Goal: Information Seeking & Learning: Check status

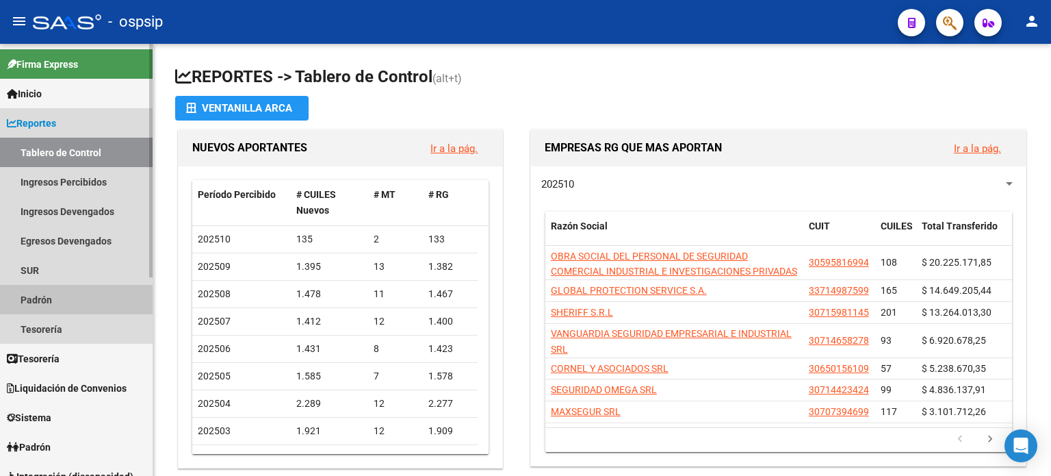
click at [44, 307] on link "Padrón" at bounding box center [76, 299] width 153 height 29
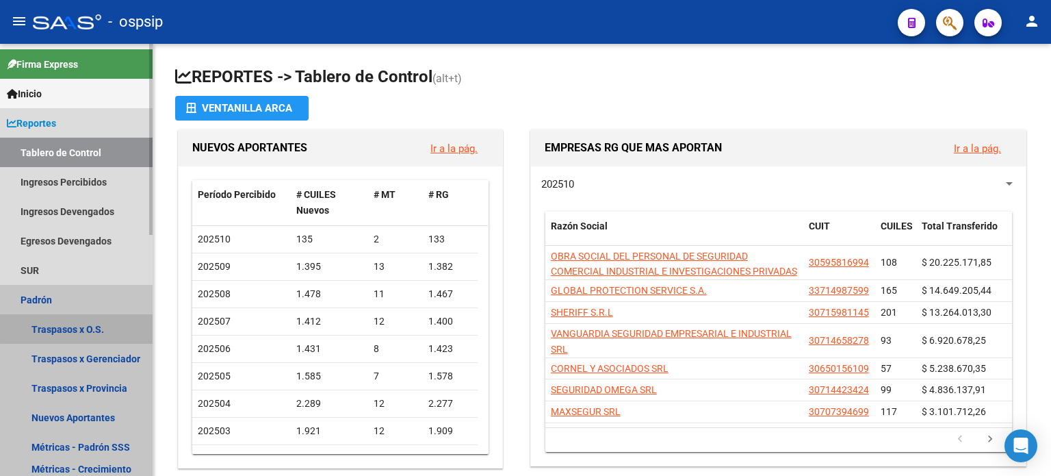
click at [77, 328] on link "Traspasos x O.S." at bounding box center [76, 328] width 153 height 29
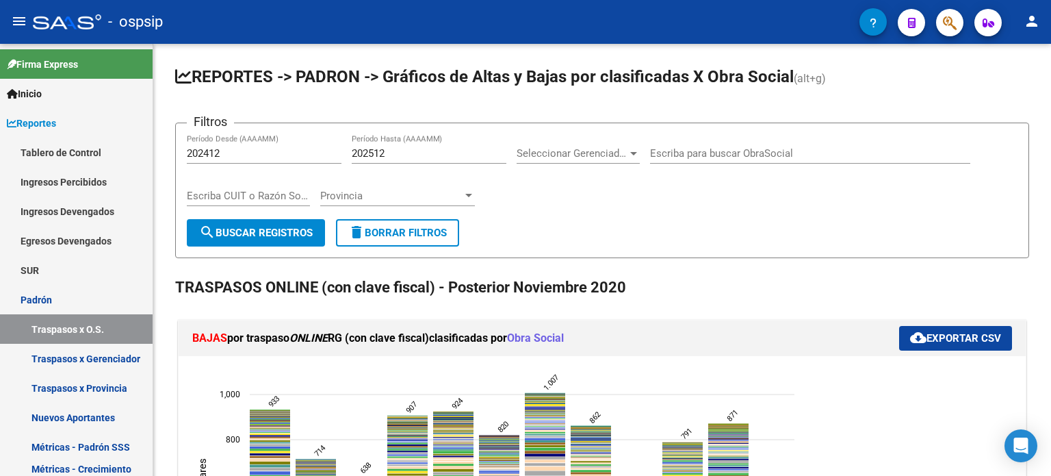
click at [947, 13] on span "button" at bounding box center [950, 23] width 14 height 28
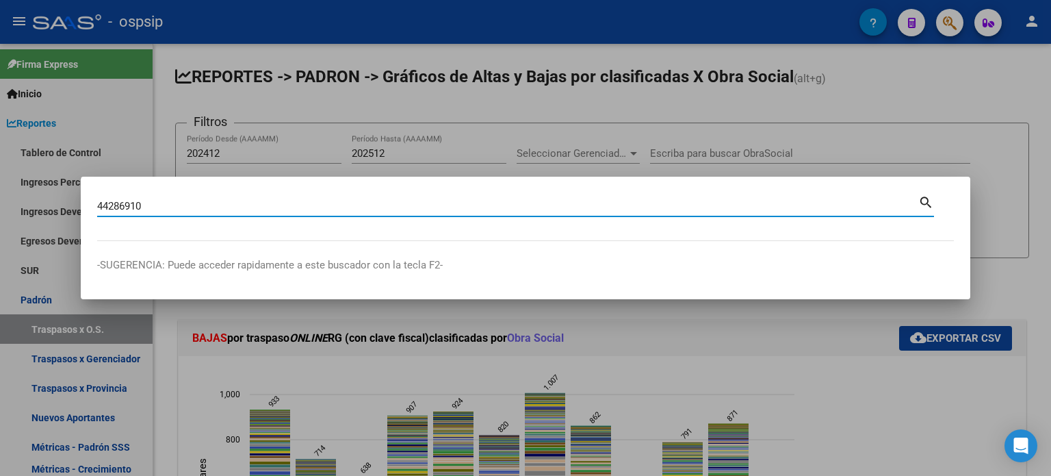
type input "44286910"
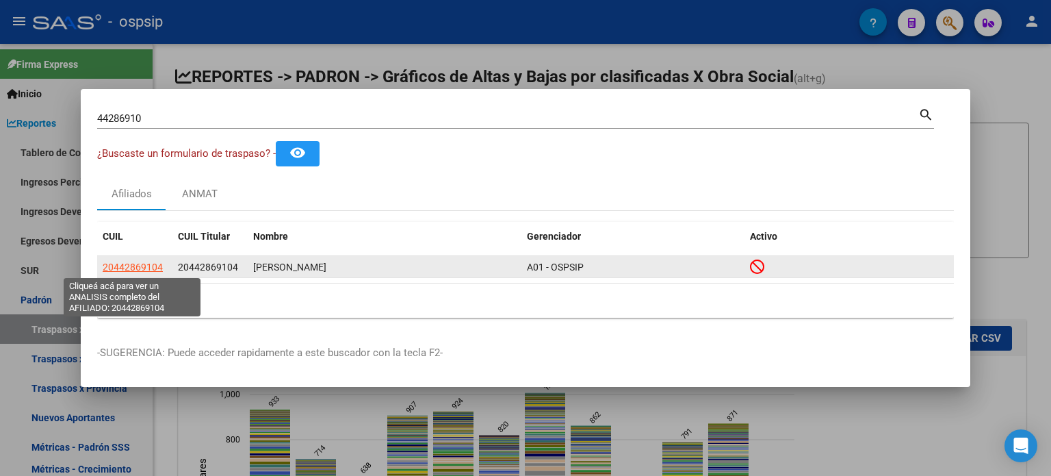
click at [133, 266] on span "20442869104" at bounding box center [133, 266] width 60 height 11
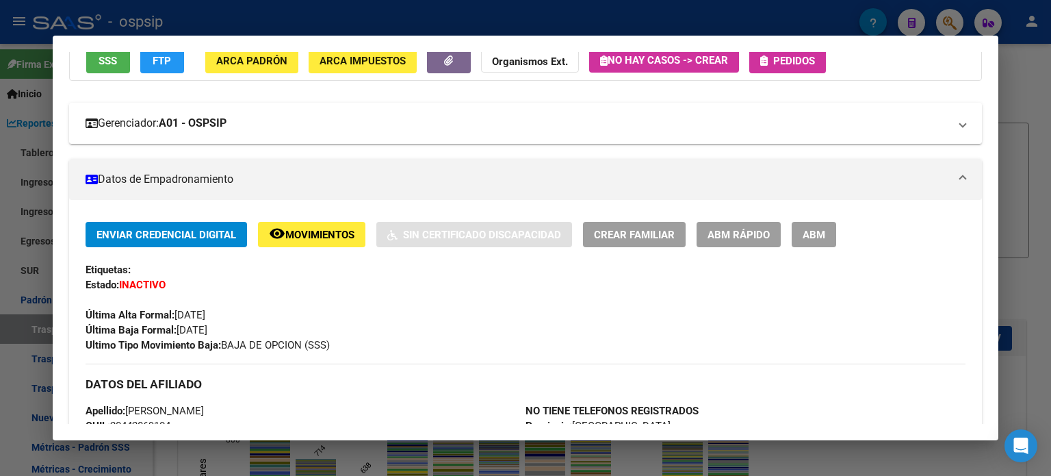
scroll to position [266, 0]
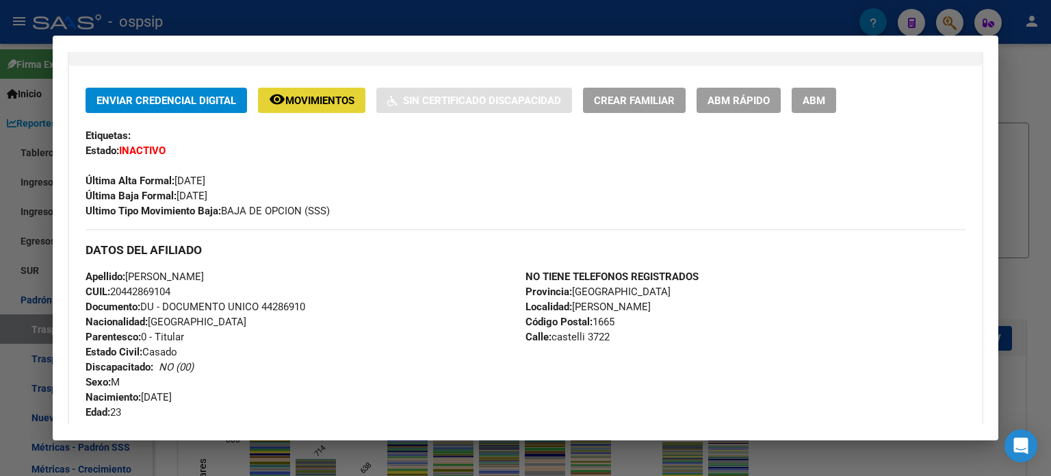
click at [335, 97] on span "Movimientos" at bounding box center [319, 100] width 69 height 12
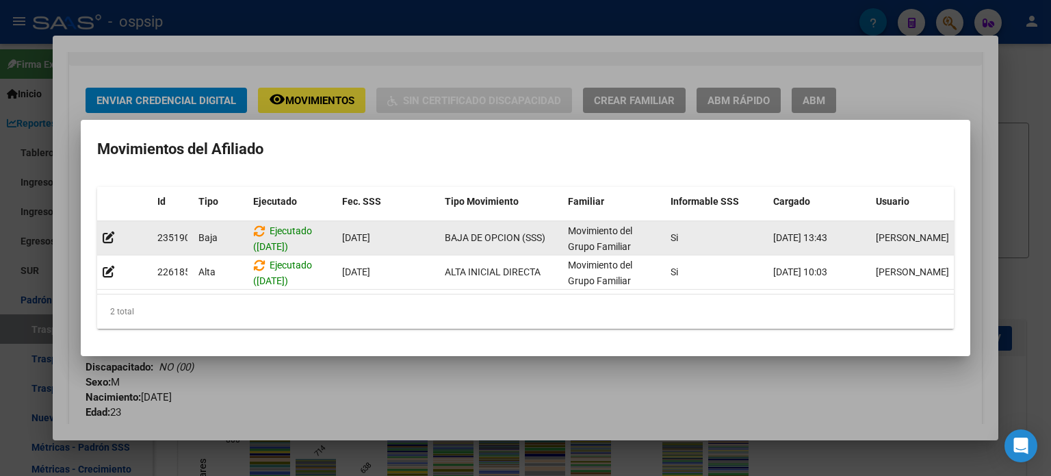
scroll to position [0, 19]
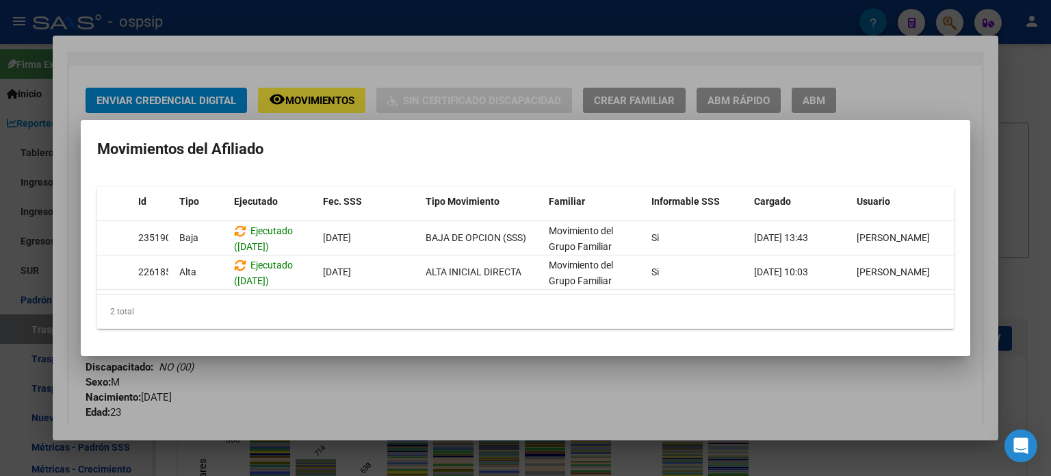
click at [387, 380] on div at bounding box center [525, 238] width 1051 height 476
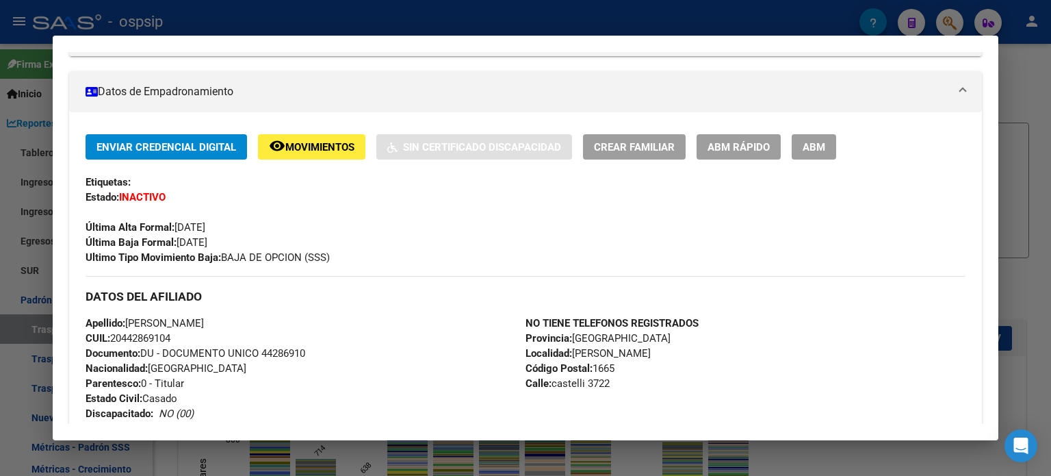
scroll to position [0, 0]
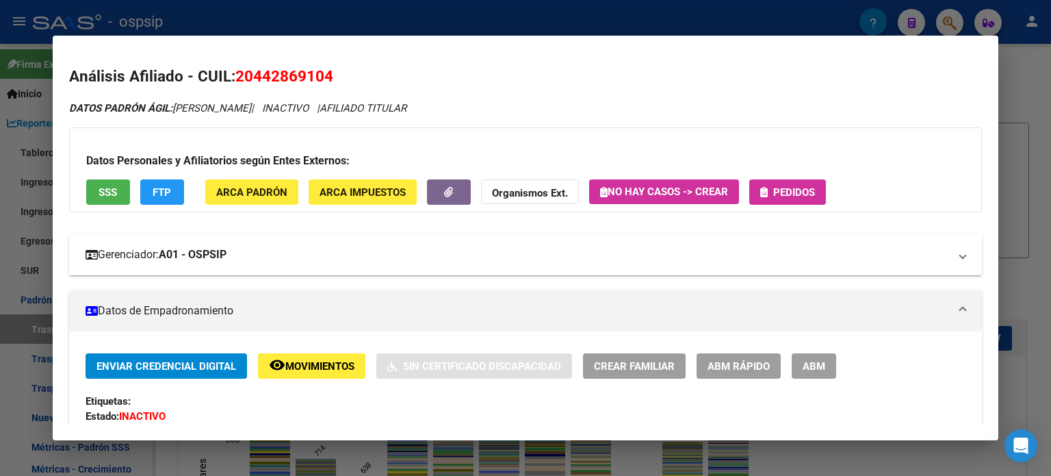
click at [383, 262] on mat-panel-title "Gerenciador: A01 - OSPSIP" at bounding box center [518, 254] width 864 height 16
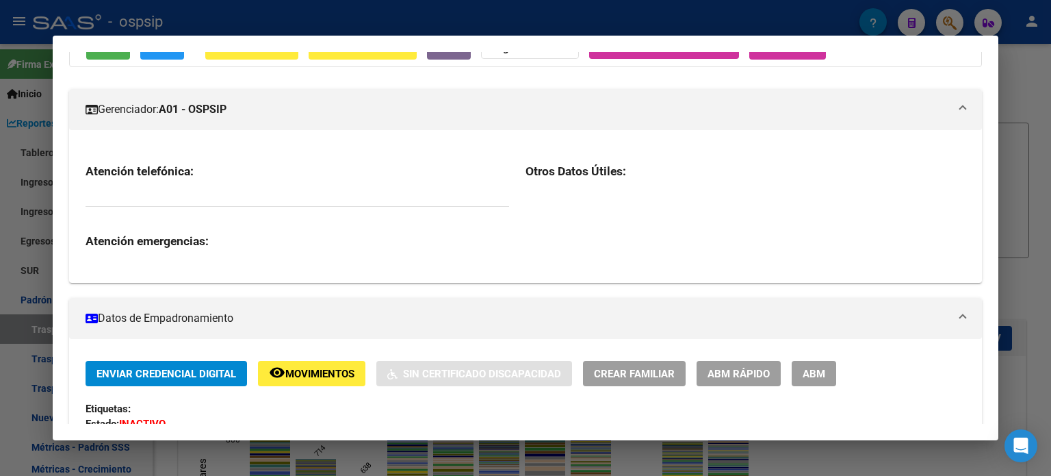
scroll to position [145, 0]
click at [437, 120] on mat-expansion-panel-header "Gerenciador: A01 - OSPSIP" at bounding box center [525, 109] width 913 height 41
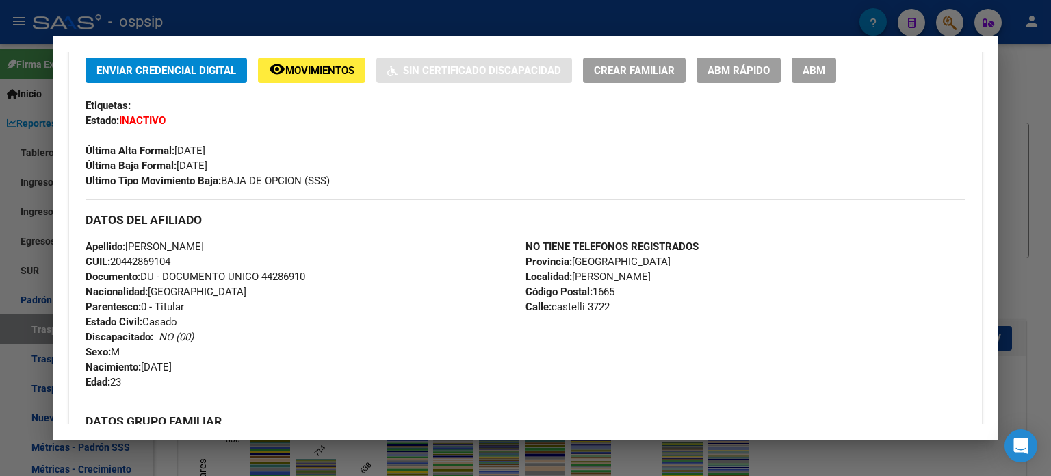
scroll to position [297, 0]
